Goal: Transaction & Acquisition: Download file/media

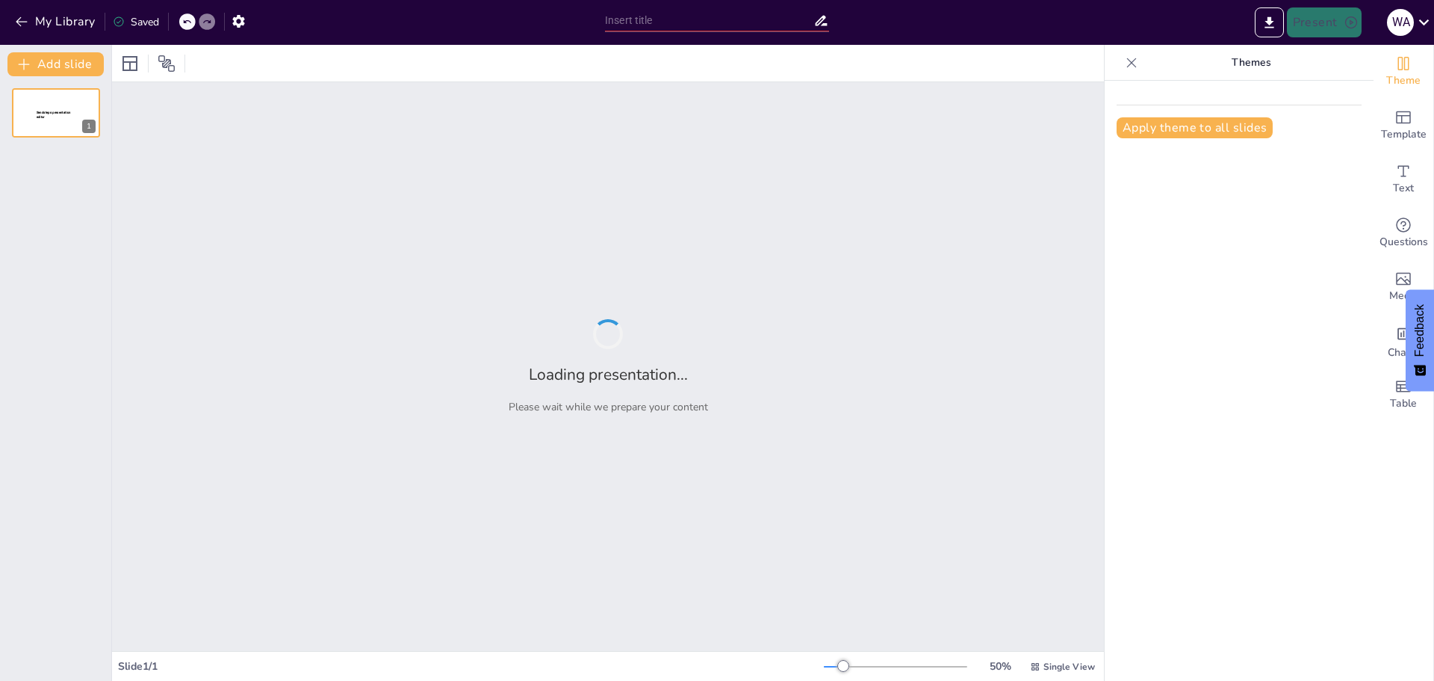
type input "El Sistema Solar: Un Viaje a Través de los Planetas"
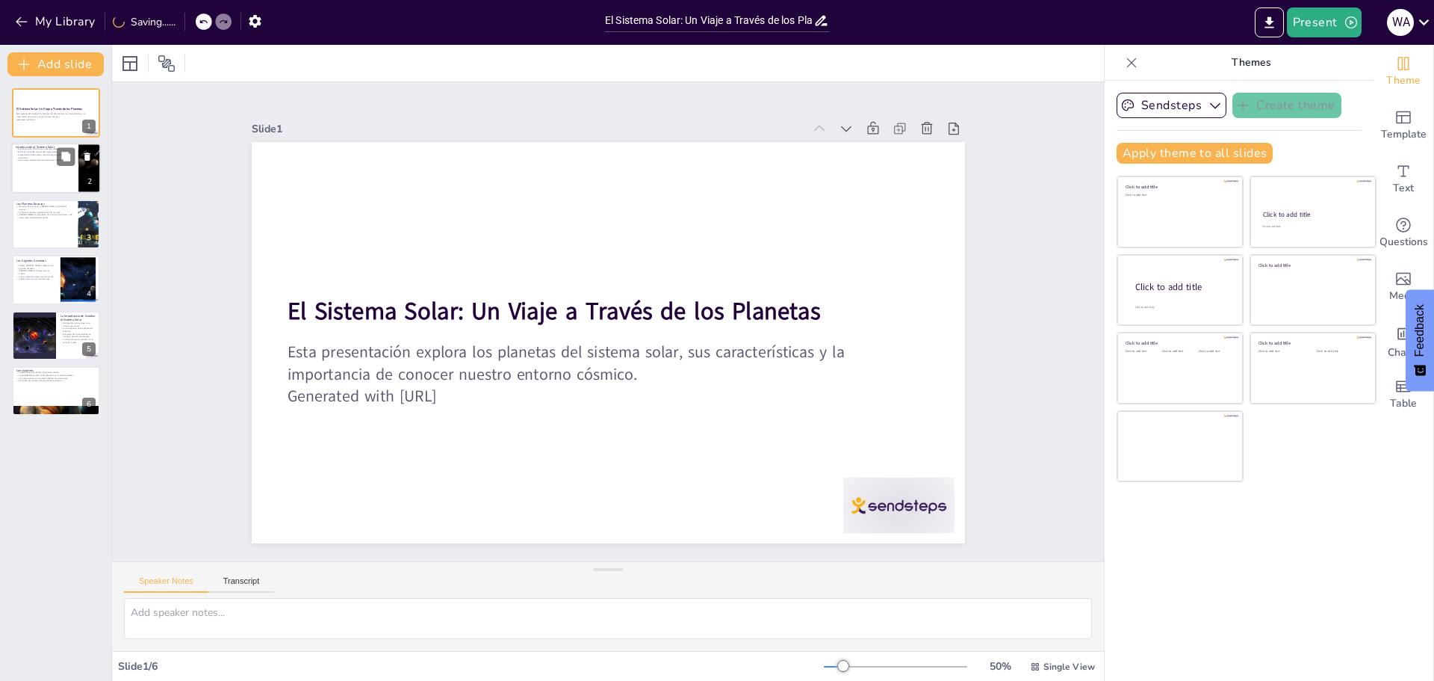
click at [39, 164] on div at bounding box center [56, 168] width 90 height 51
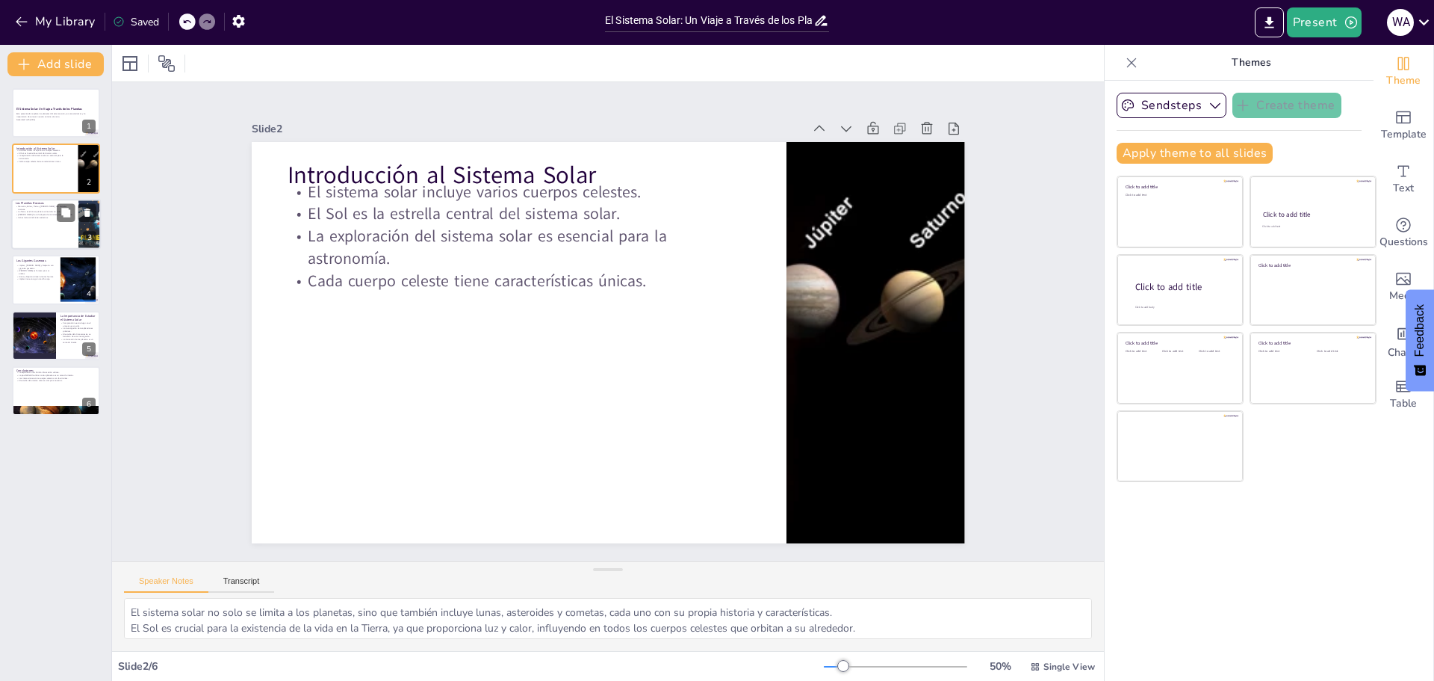
click at [40, 221] on div at bounding box center [56, 224] width 90 height 51
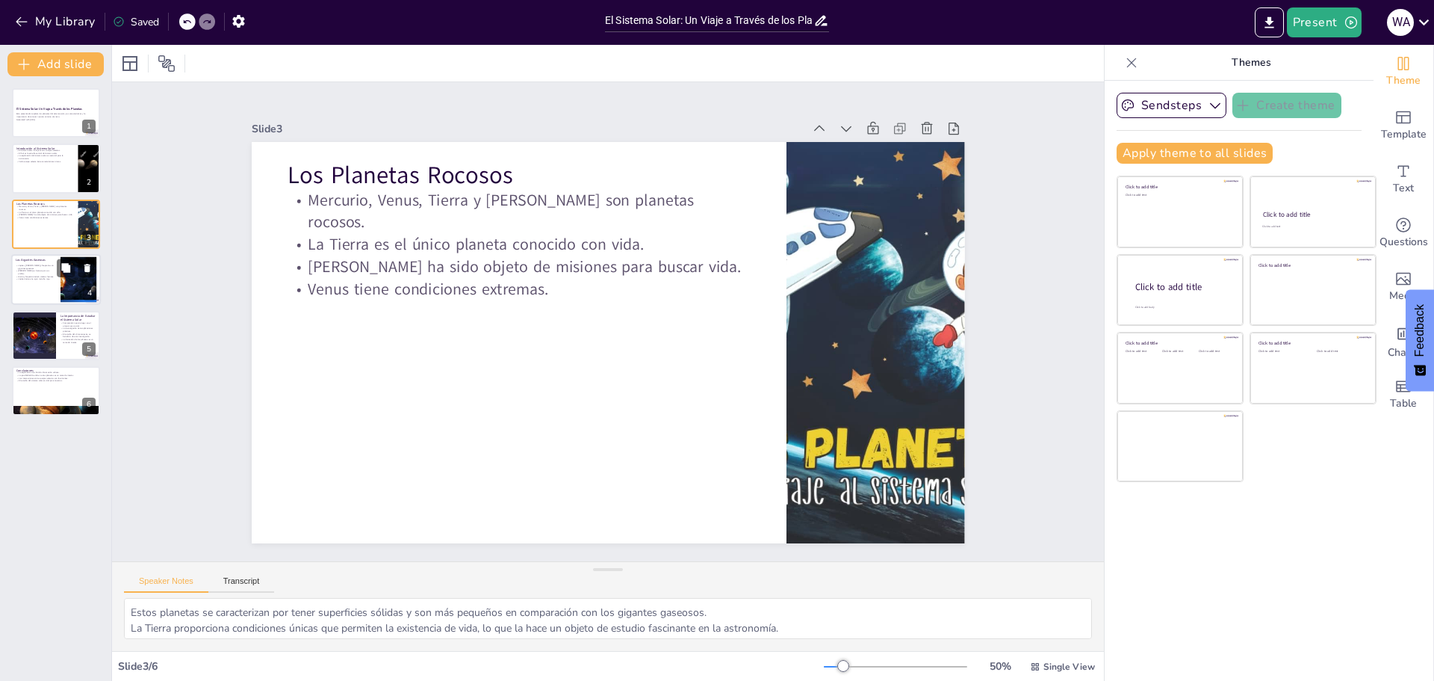
click at [43, 273] on p "[PERSON_NAME] es famoso por sus anillos." at bounding box center [36, 272] width 40 height 5
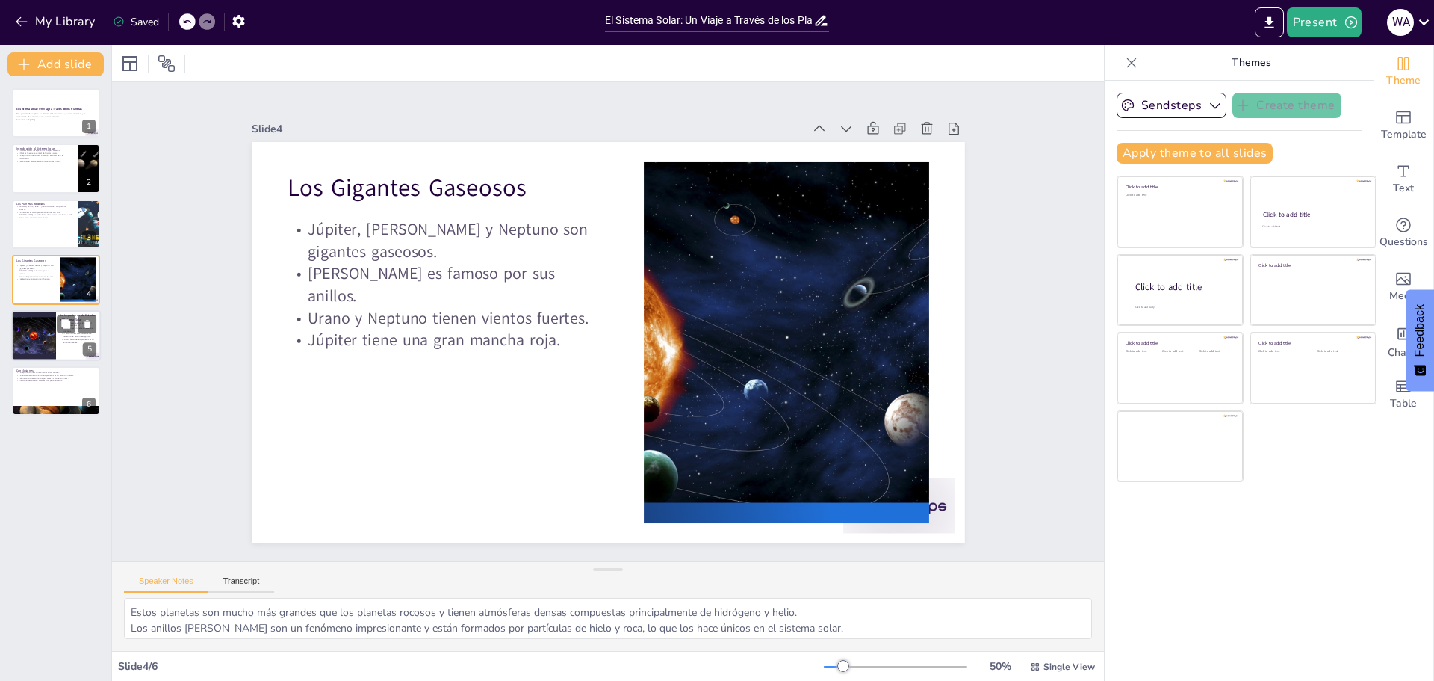
click at [35, 328] on div at bounding box center [34, 335] width 66 height 51
type textarea "La exploración del sistema solar nos ayuda a entender la posición de la Tierra …"
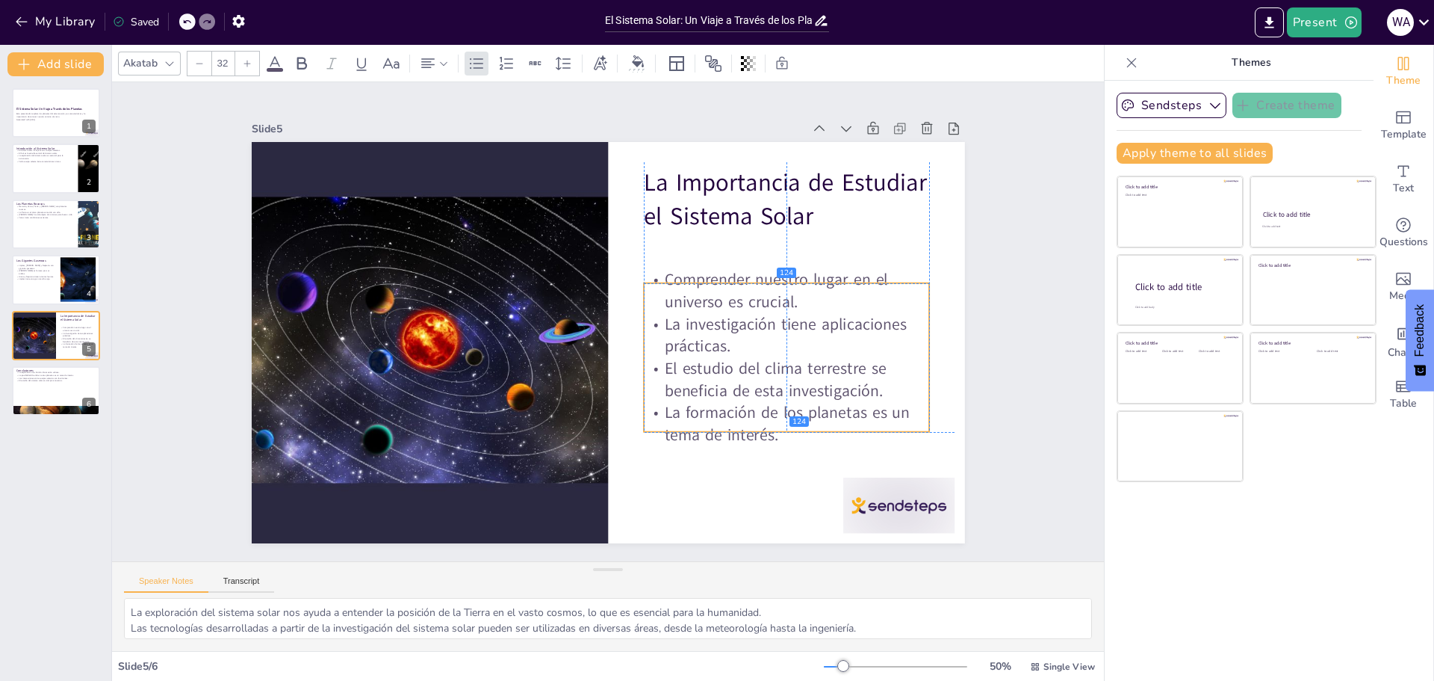
drag, startPoint x: 740, startPoint y: 261, endPoint x: 740, endPoint y: 300, distance: 38.9
click at [740, 332] on p "Comprender nuestro lugar en el universo es crucial." at bounding box center [708, 471] width 157 height 279
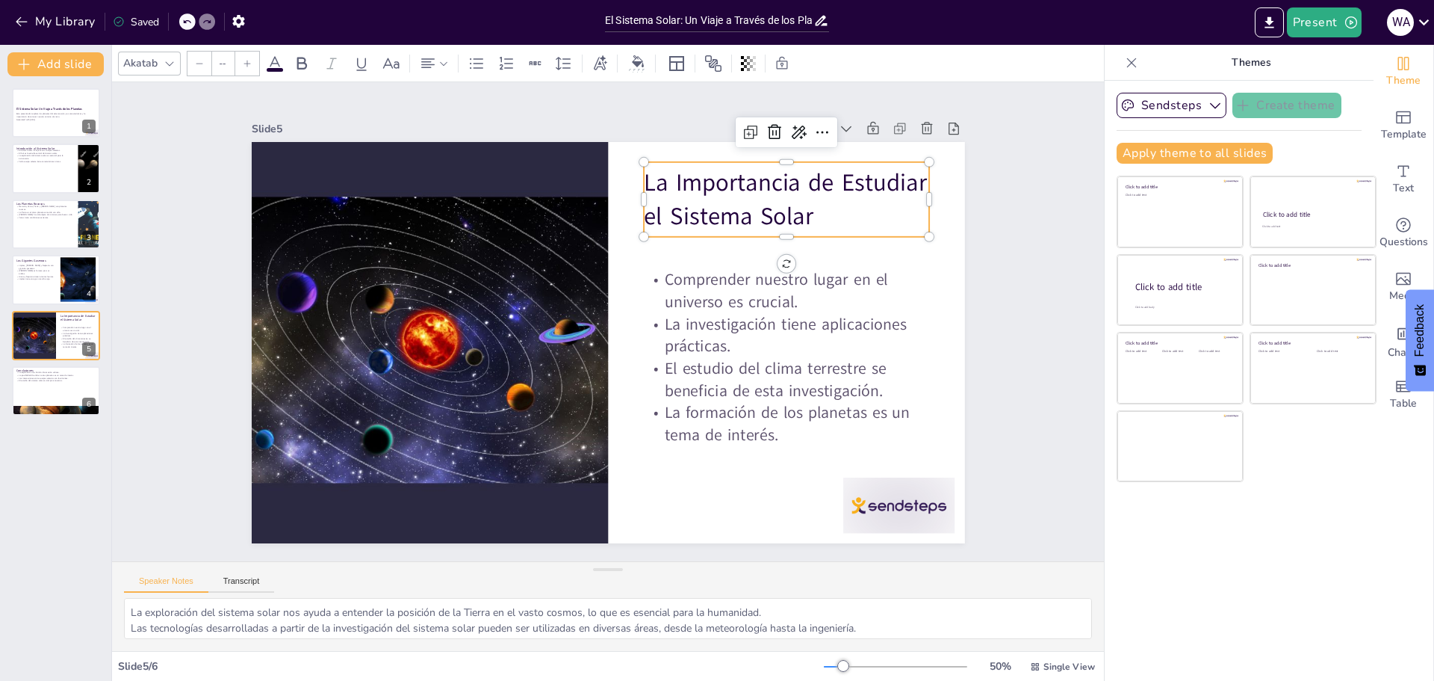
type input "48"
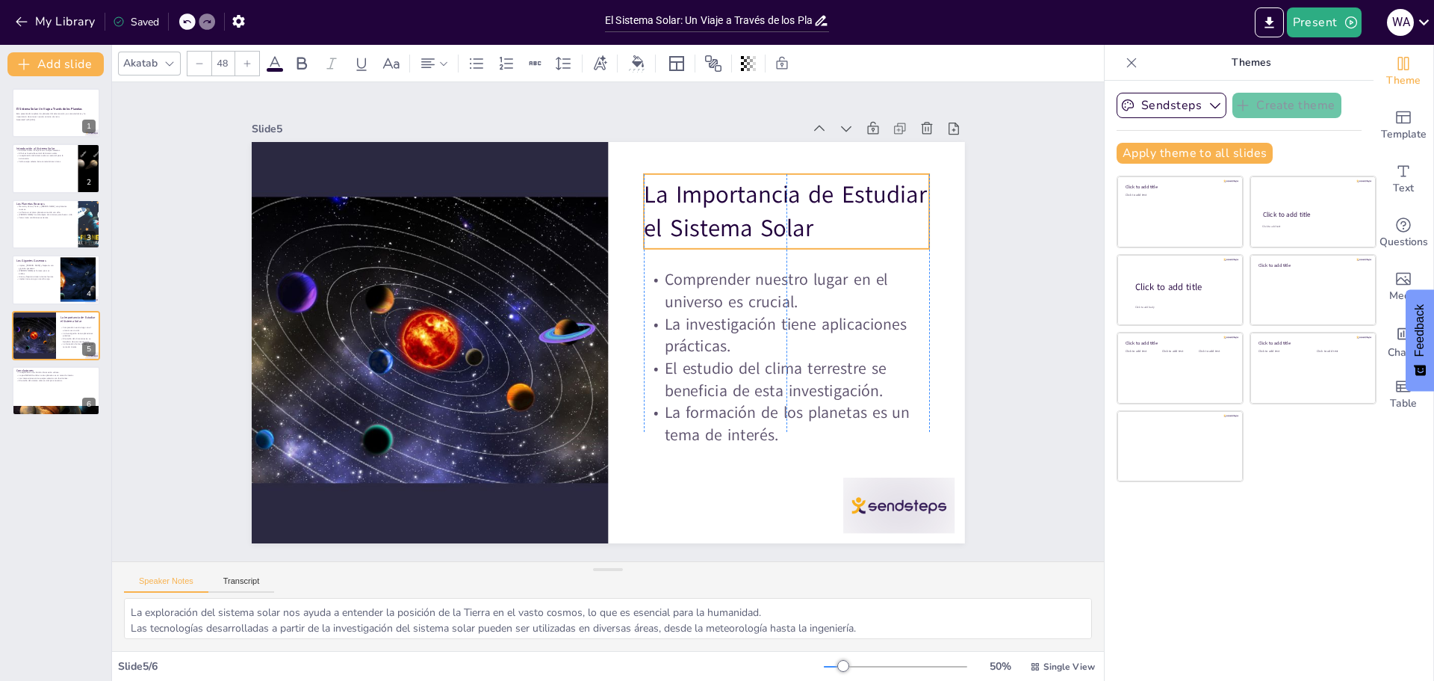
drag, startPoint x: 660, startPoint y: 168, endPoint x: 660, endPoint y: 180, distance: 12.0
click at [660, 379] on p "La Importancia de Estudiar el Sistema Solar" at bounding box center [658, 525] width 152 height 292
click at [47, 151] on p "El Sol es la estrella central del sistema solar." at bounding box center [45, 152] width 58 height 3
type textarea "El sistema solar no solo se limita a los planetas, sino que también incluye lun…"
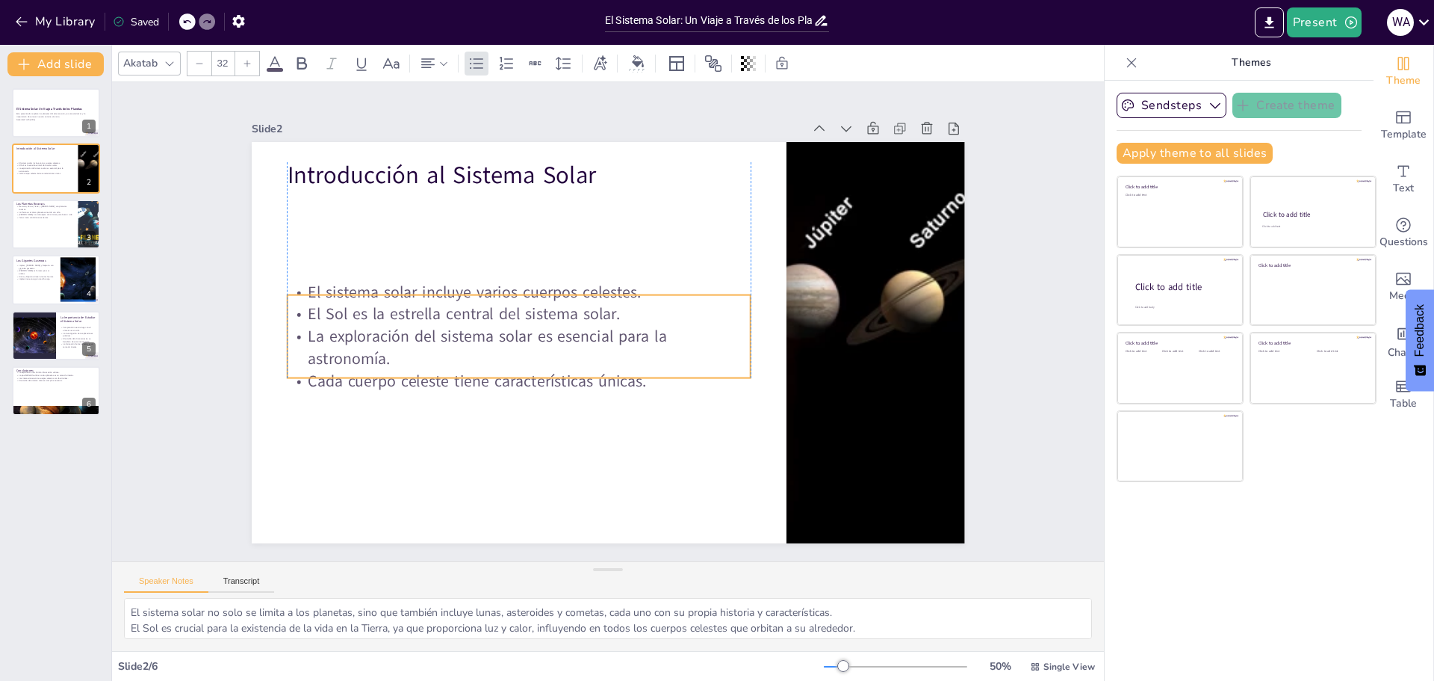
drag, startPoint x: 455, startPoint y: 216, endPoint x: 454, endPoint y: 316, distance: 100.1
click at [547, 316] on p "El Sol es la estrella central del sistema solar." at bounding box center [651, 243] width 209 height 433
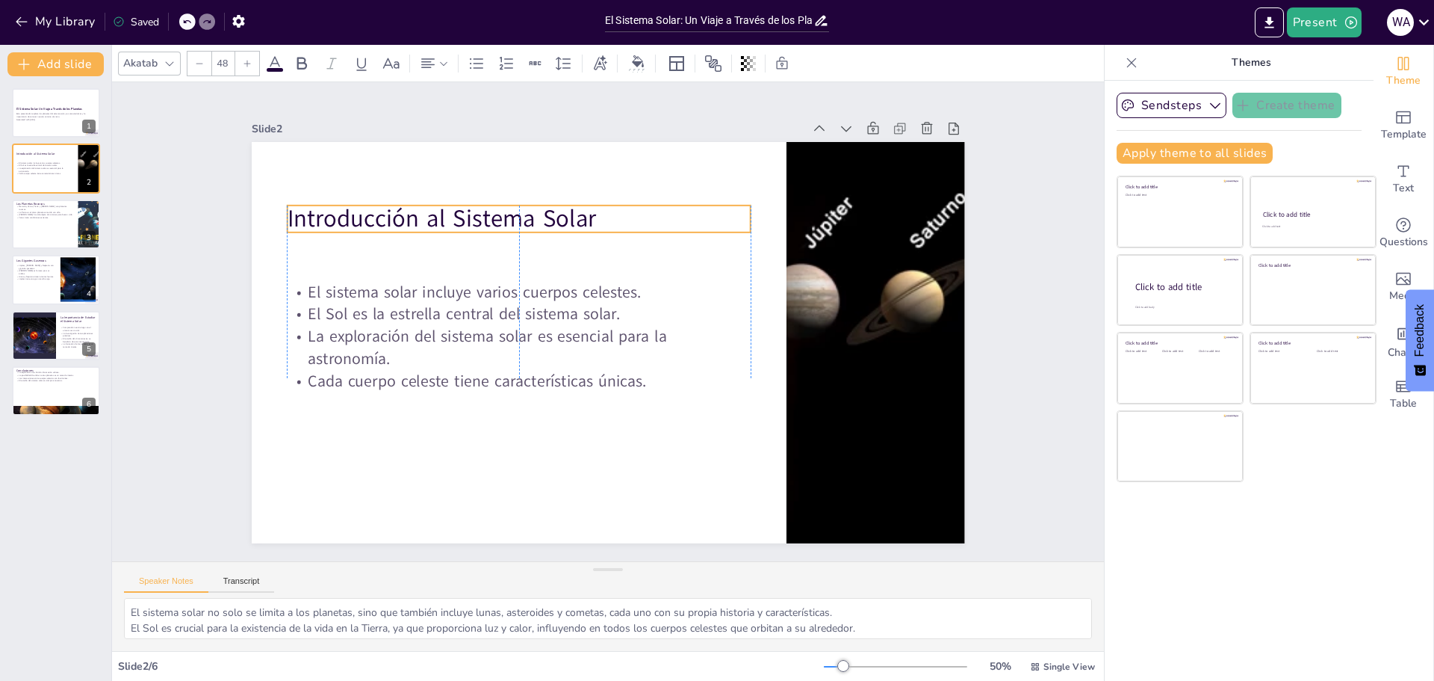
drag, startPoint x: 453, startPoint y: 173, endPoint x: 448, endPoint y: 218, distance: 45.1
click at [626, 218] on p "Introducción al Sistema Solar" at bounding box center [690, 213] width 129 height 460
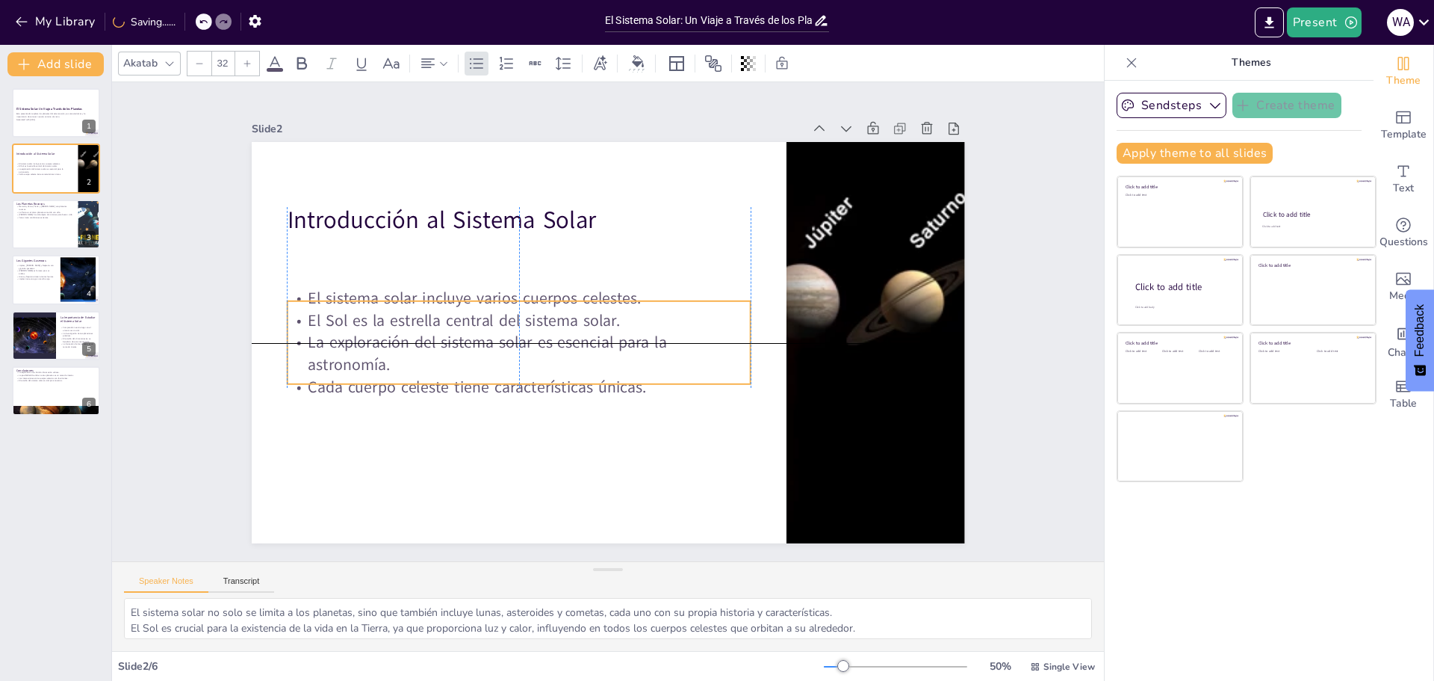
drag, startPoint x: 483, startPoint y: 325, endPoint x: 482, endPoint y: 336, distance: 11.2
click at [581, 336] on p "El Sol es la estrella central del sistema solar." at bounding box center [616, 410] width 71 height 463
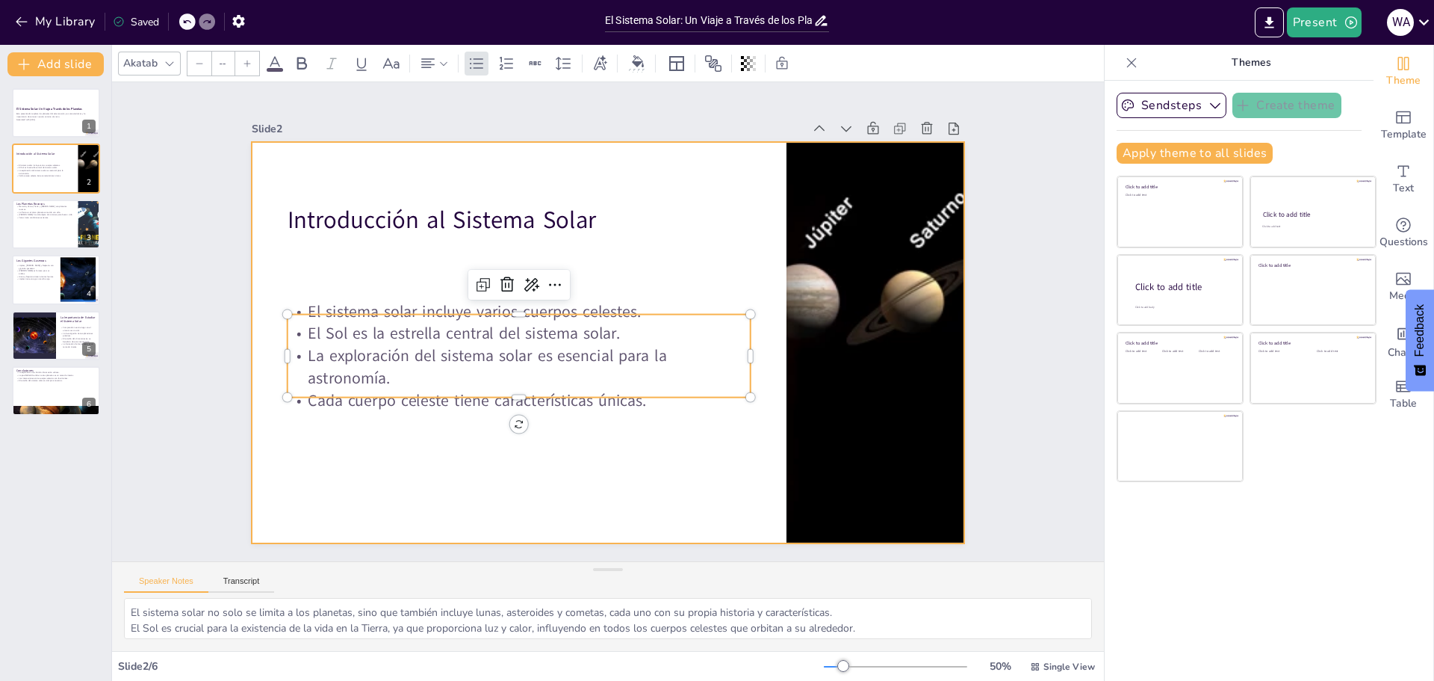
type input "48"
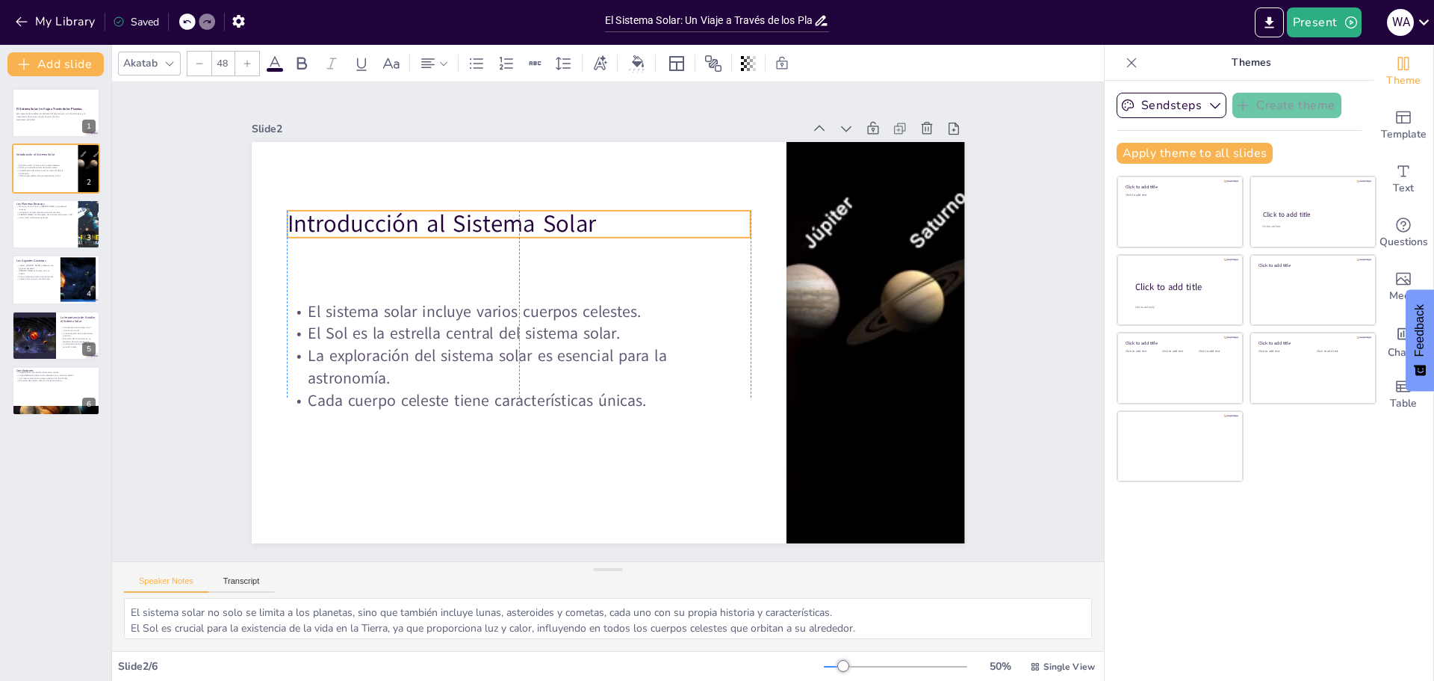
drag, startPoint x: 494, startPoint y: 212, endPoint x: 494, endPoint y: 241, distance: 28.4
click at [494, 241] on p "Introducción al Sistema Solar" at bounding box center [580, 192] width 418 height 261
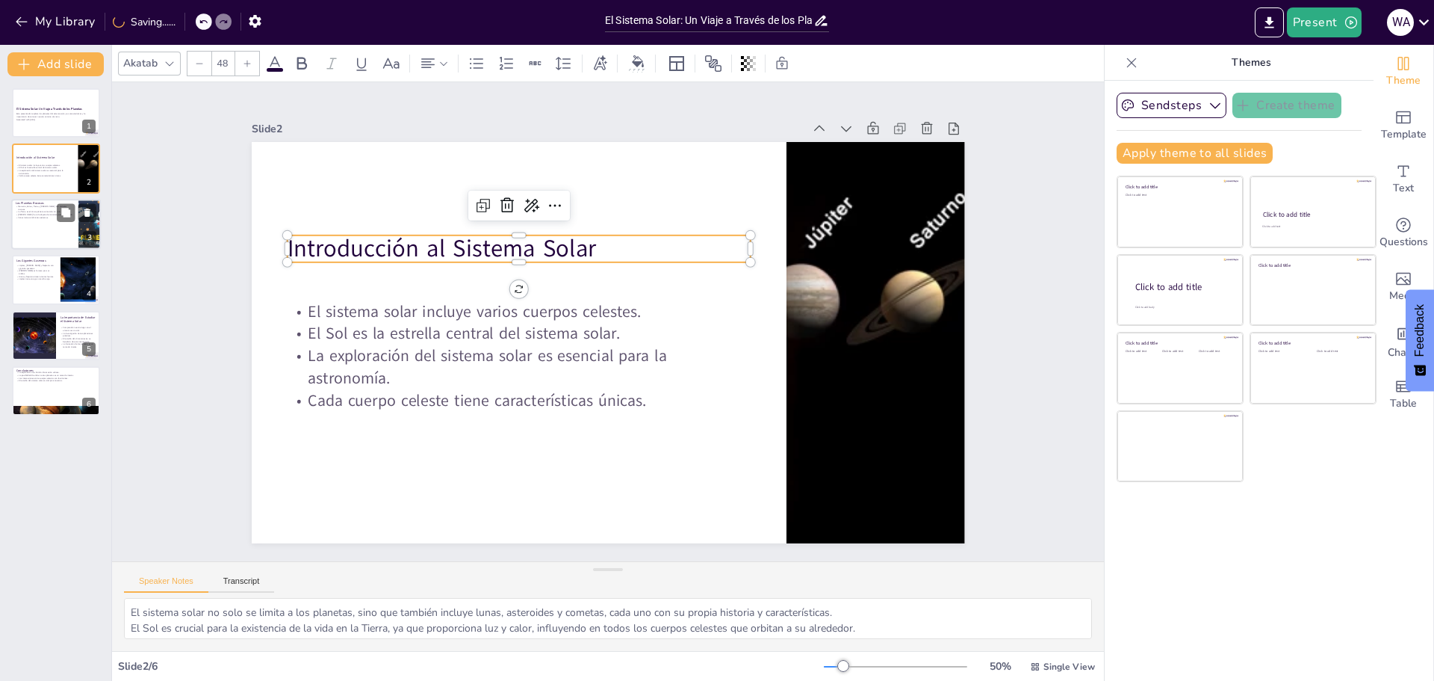
click at [72, 232] on div at bounding box center [56, 224] width 90 height 51
type textarea "Estos planetas se caracterizan por tener superficies sólidas y son más pequeños…"
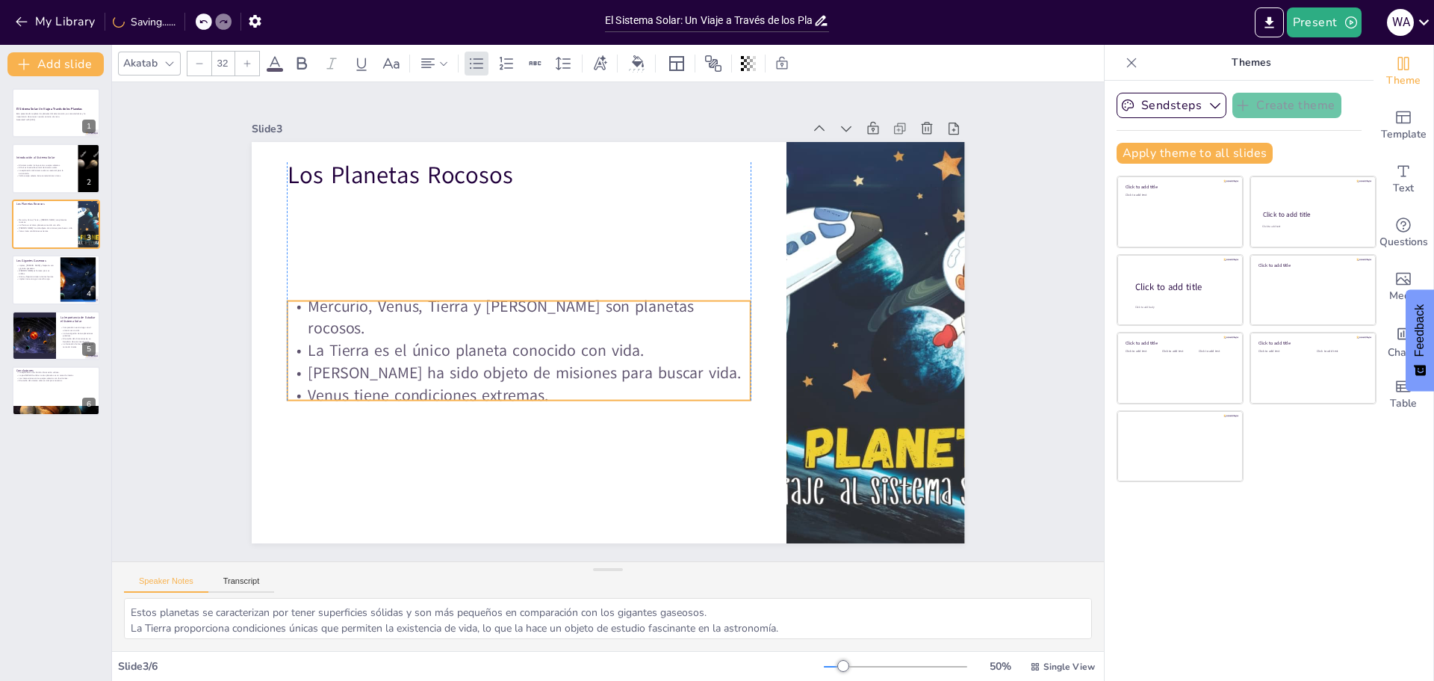
drag, startPoint x: 501, startPoint y: 267, endPoint x: 500, endPoint y: 353, distance: 85.2
click at [500, 353] on p "[PERSON_NAME] ha sido objeto de misiones para buscar vida." at bounding box center [519, 269] width 251 height 412
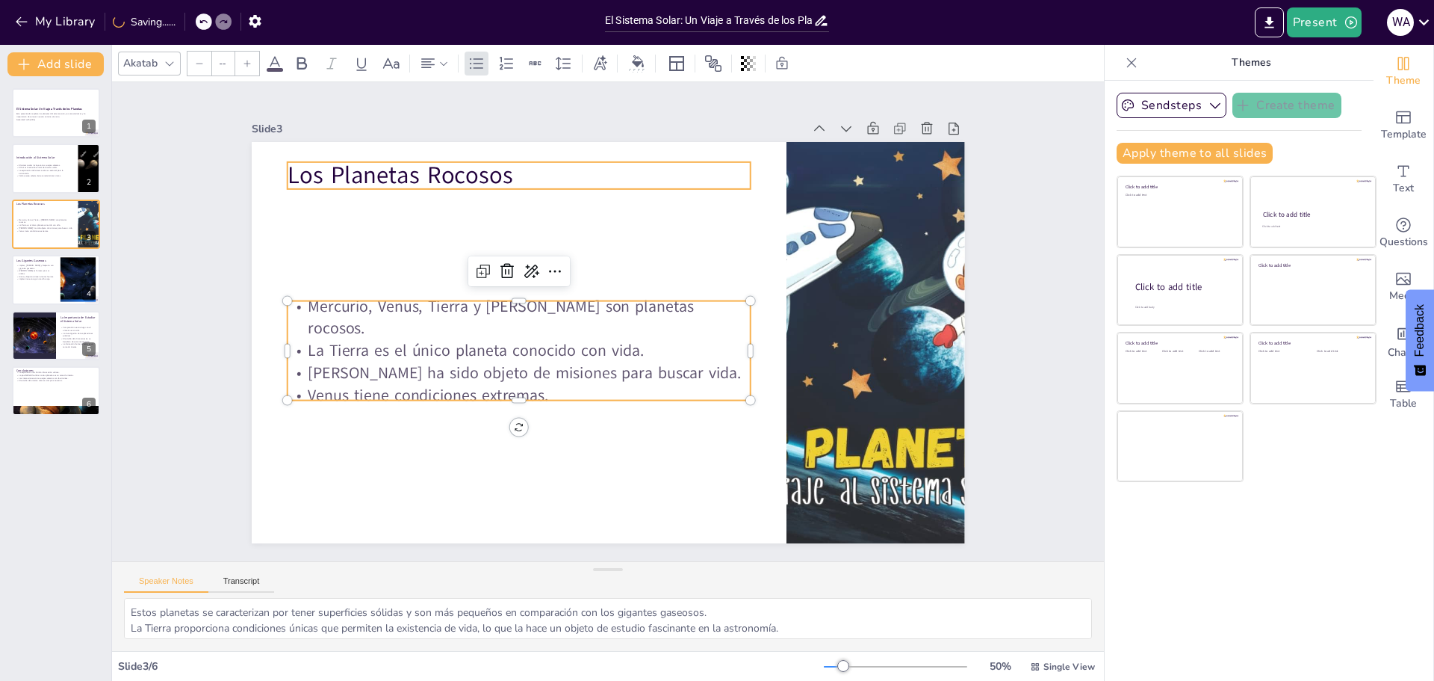
type input "48"
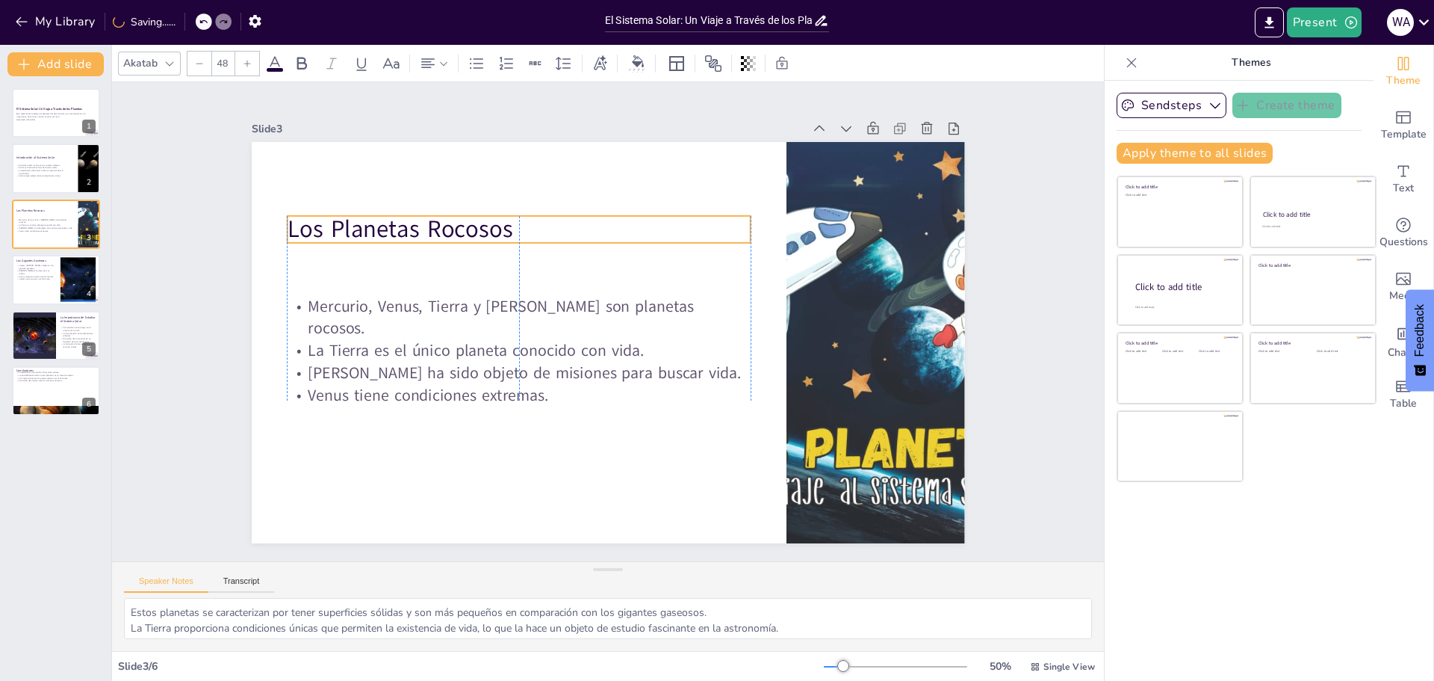
drag, startPoint x: 470, startPoint y: 171, endPoint x: 471, endPoint y: 225, distance: 53.8
click at [471, 225] on p "Los Planetas Rocosos" at bounding box center [617, 193] width 335 height 367
click at [59, 373] on button at bounding box center [66, 379] width 18 height 18
type textarea "La exploración del sistema solar no solo responde preguntas sobre los planetas,…"
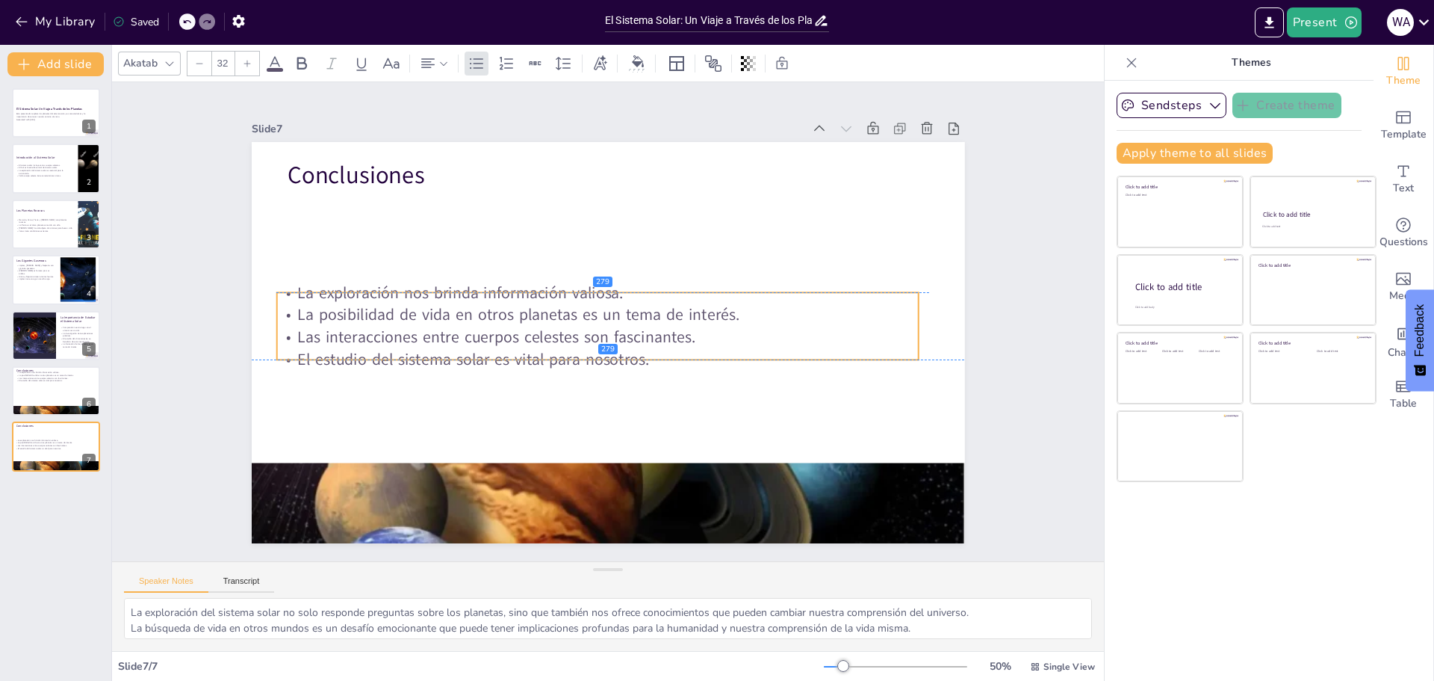
drag, startPoint x: 489, startPoint y: 190, endPoint x: 480, endPoint y: 290, distance: 99.8
click at [480, 290] on p "La exploración nos brinda información valiosa." at bounding box center [604, 291] width 633 height 155
click at [401, 307] on p "La posibilidad de vida en otros planetas es un tema de interés." at bounding box center [608, 315] width 641 height 90
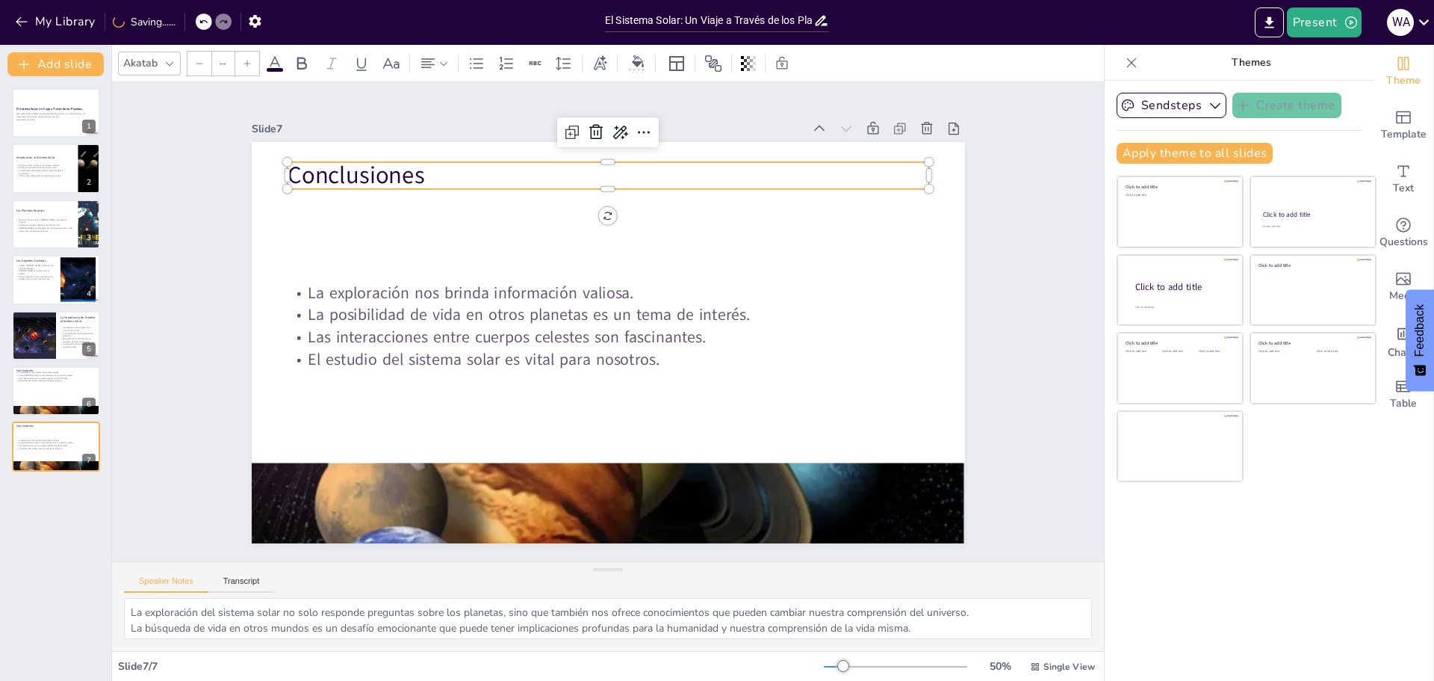
type input "48"
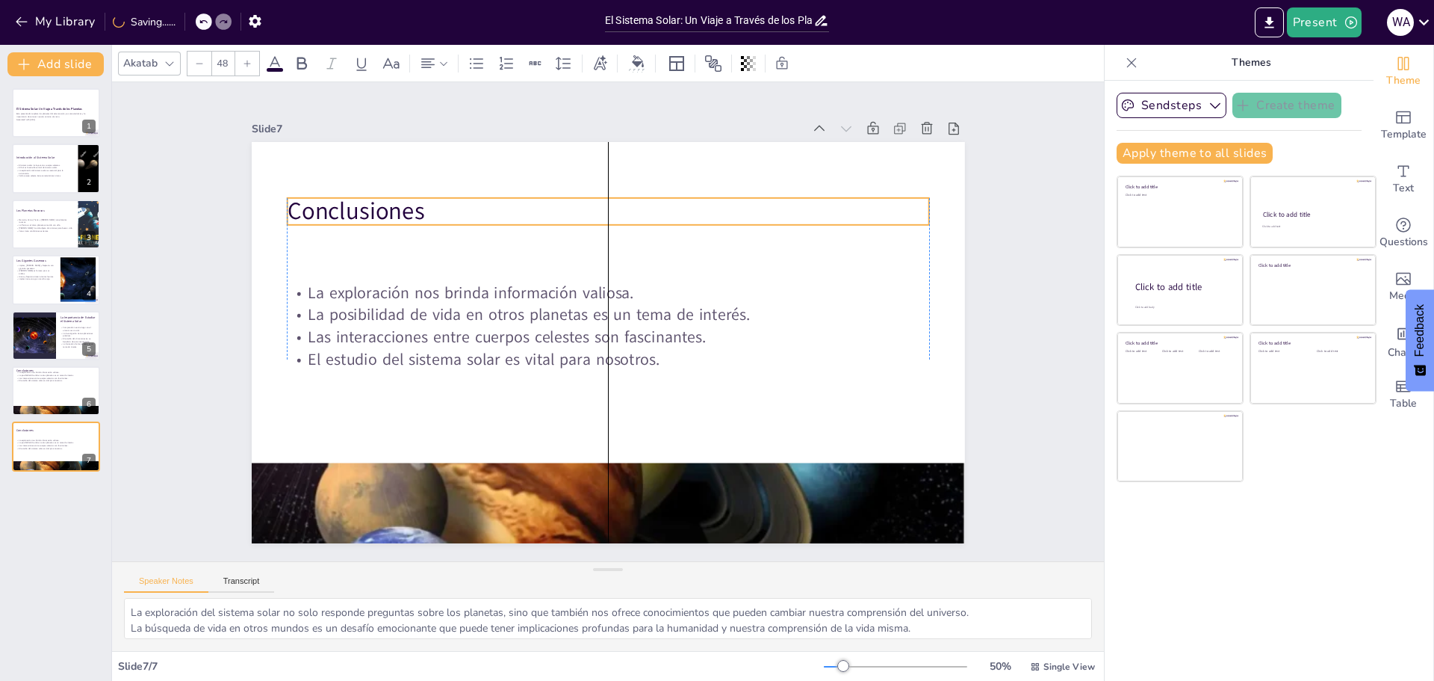
drag, startPoint x: 351, startPoint y: 179, endPoint x: 354, endPoint y: 218, distance: 39.0
click at [701, 218] on p "Conclusiones" at bounding box center [718, 322] width 34 height 642
click at [1077, 291] on div "Slide 1 El Sistema Solar: Un Viaje a Través de los Planetas Esta presentación e…" at bounding box center [608, 321] width 1084 height 970
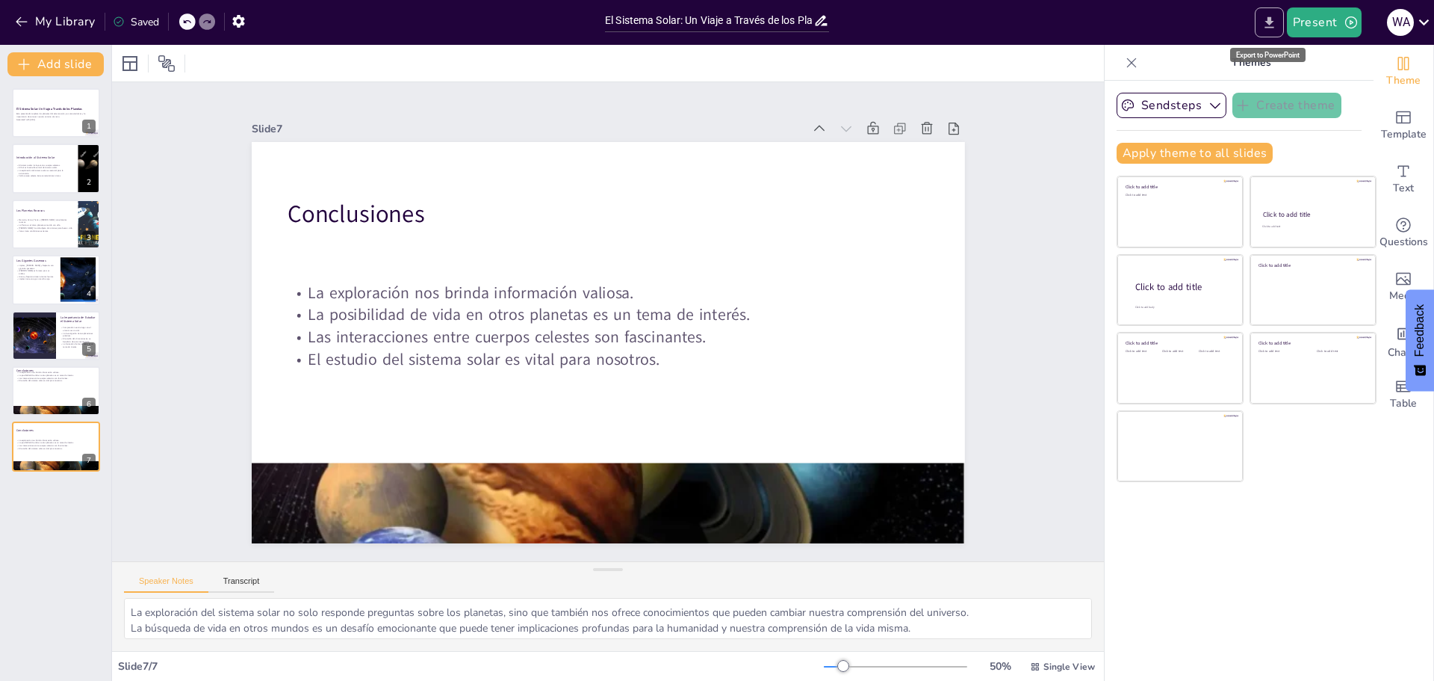
click at [1268, 25] on icon "Export to PowerPoint" at bounding box center [1270, 23] width 16 height 16
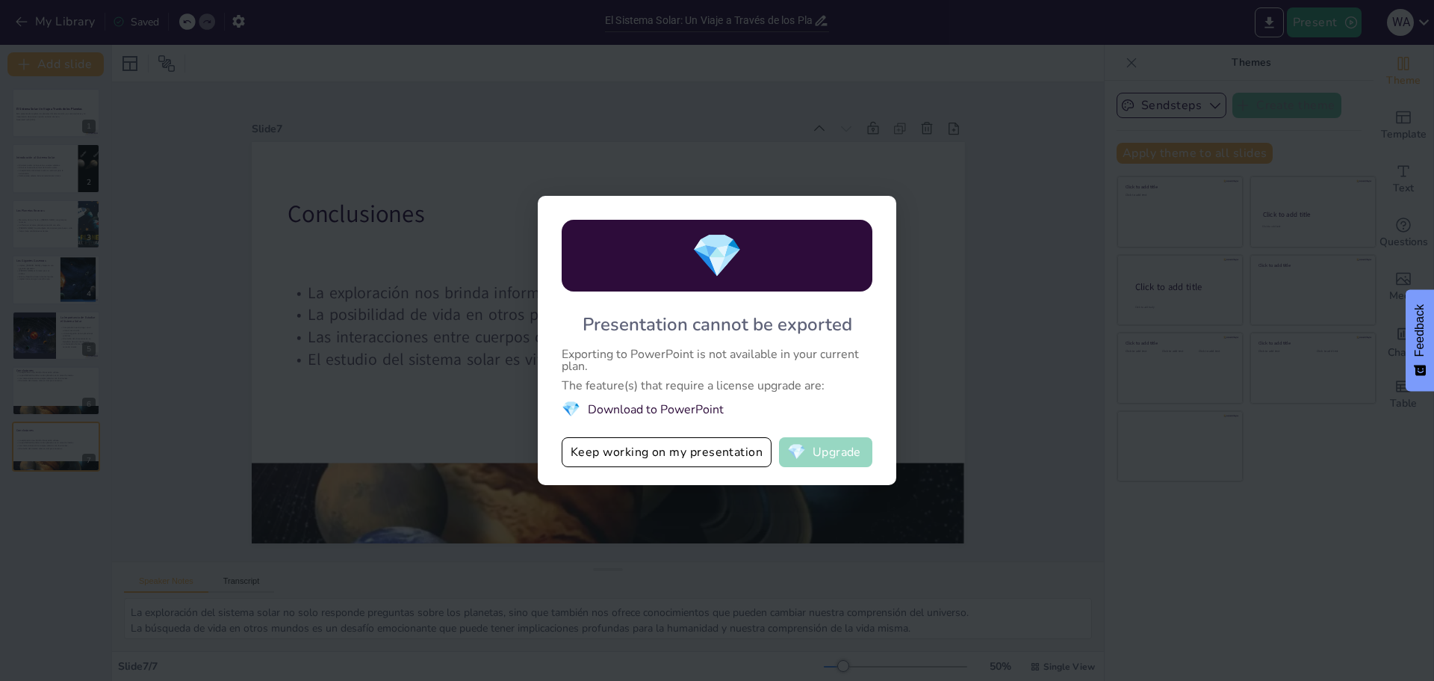
click at [813, 450] on button "💎 Upgrade" at bounding box center [825, 452] width 93 height 30
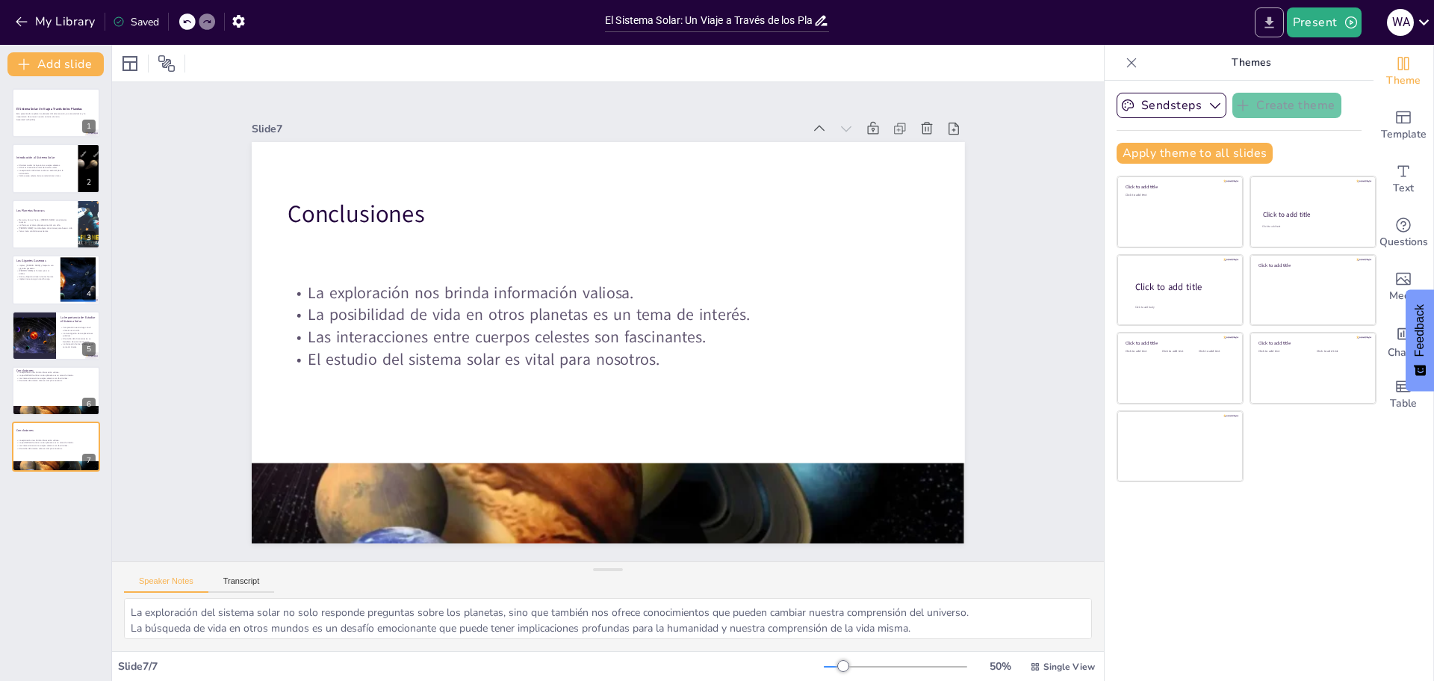
click at [1269, 19] on icon "Export to PowerPoint" at bounding box center [1269, 21] width 9 height 11
